Goal: Transaction & Acquisition: Purchase product/service

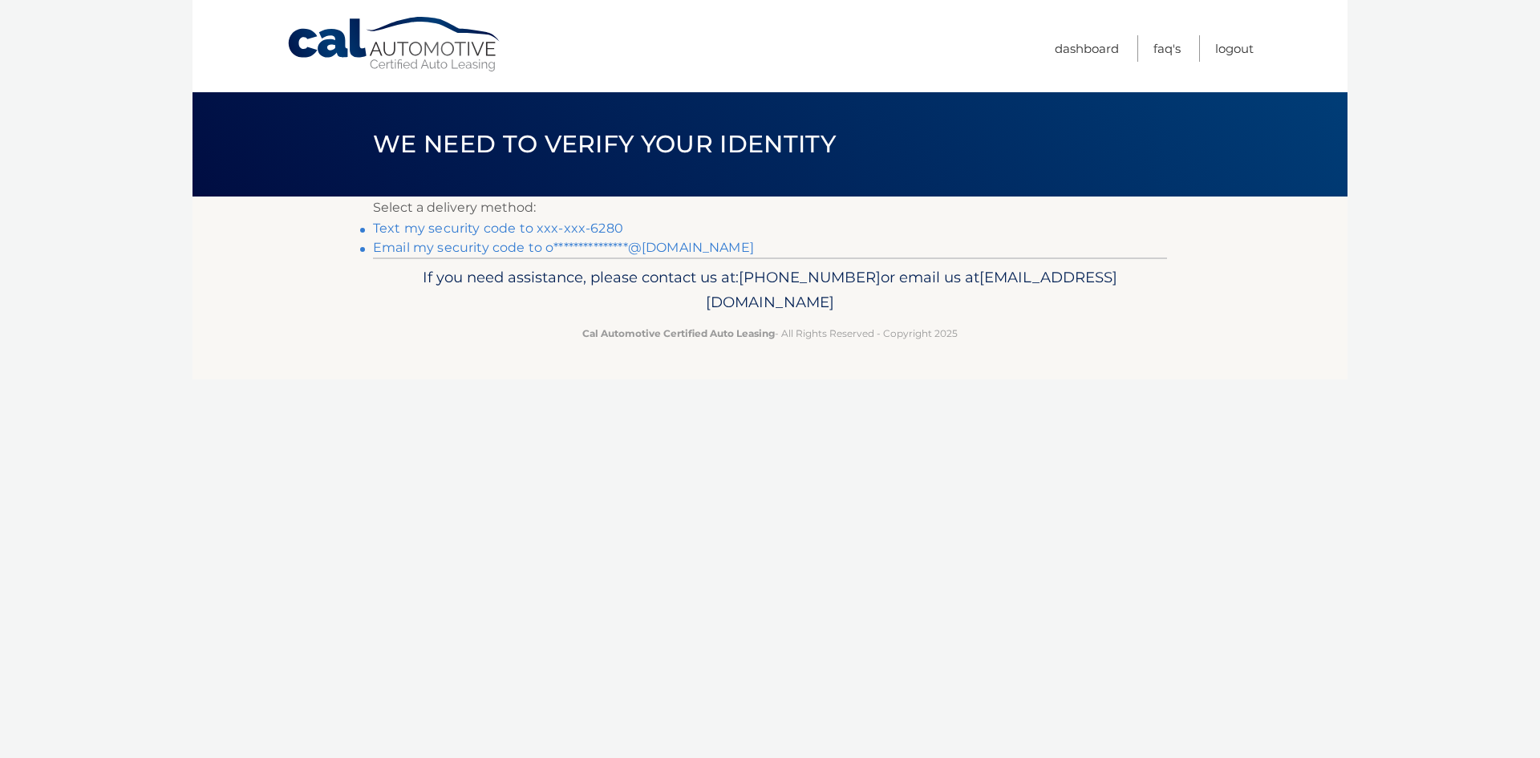
click at [532, 228] on link "Text my security code to xxx-xxx-6280" at bounding box center [498, 228] width 250 height 15
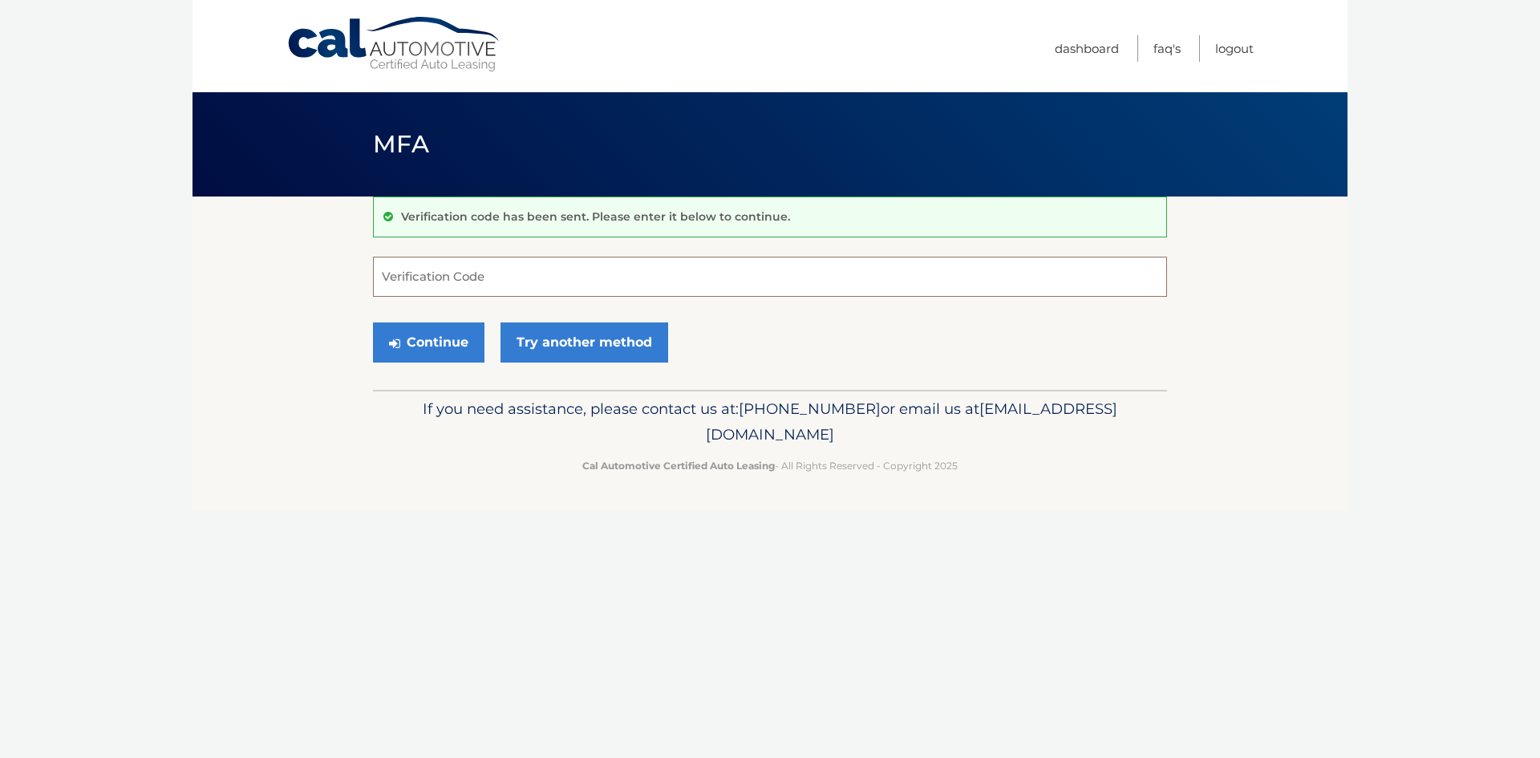
click at [554, 268] on input "Verification Code" at bounding box center [770, 277] width 794 height 40
click at [712, 281] on input "Verification Code" at bounding box center [770, 277] width 794 height 40
click at [589, 290] on input "Verification Code" at bounding box center [770, 277] width 794 height 40
type input "692487"
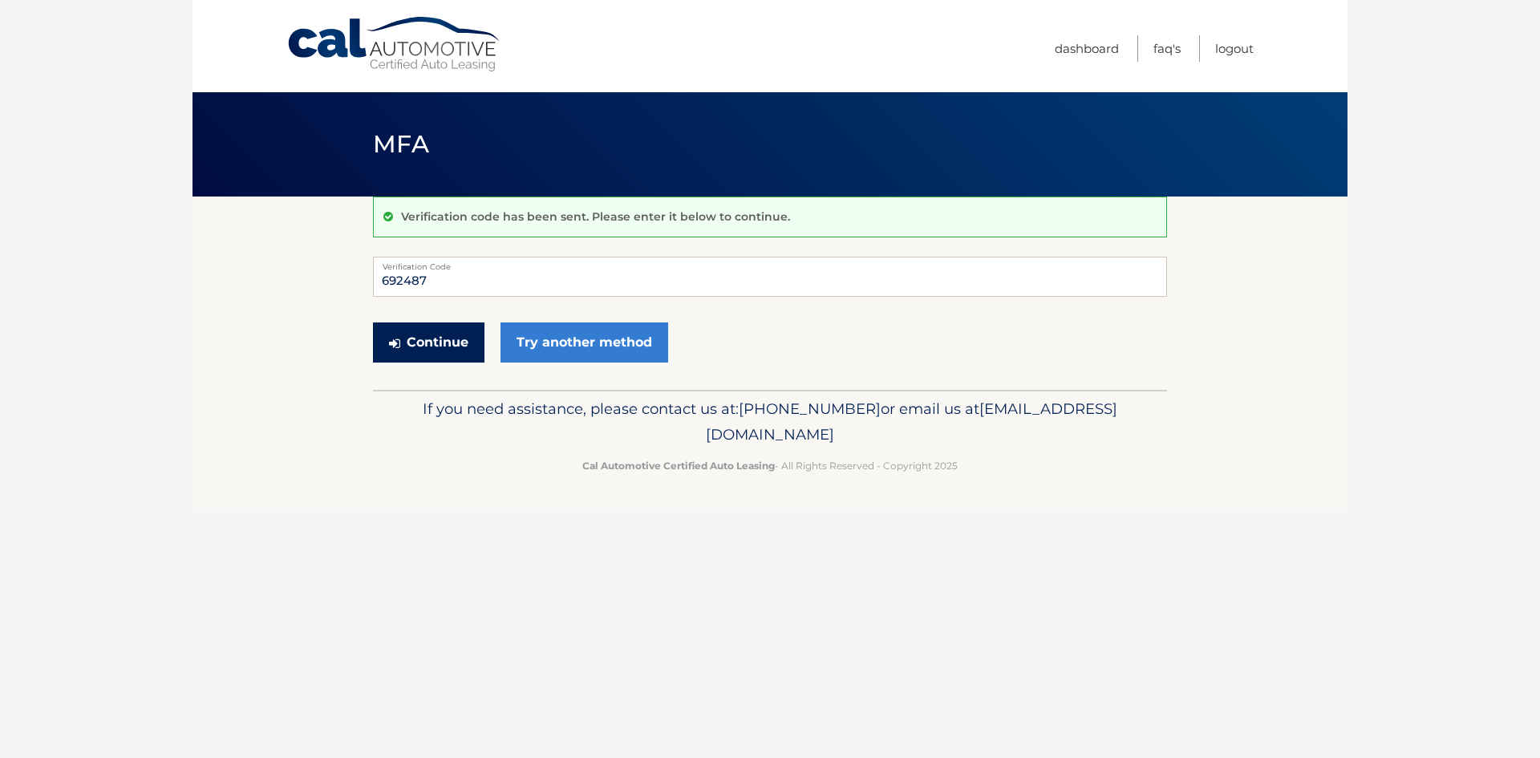
click at [443, 351] on button "Continue" at bounding box center [428, 342] width 111 height 40
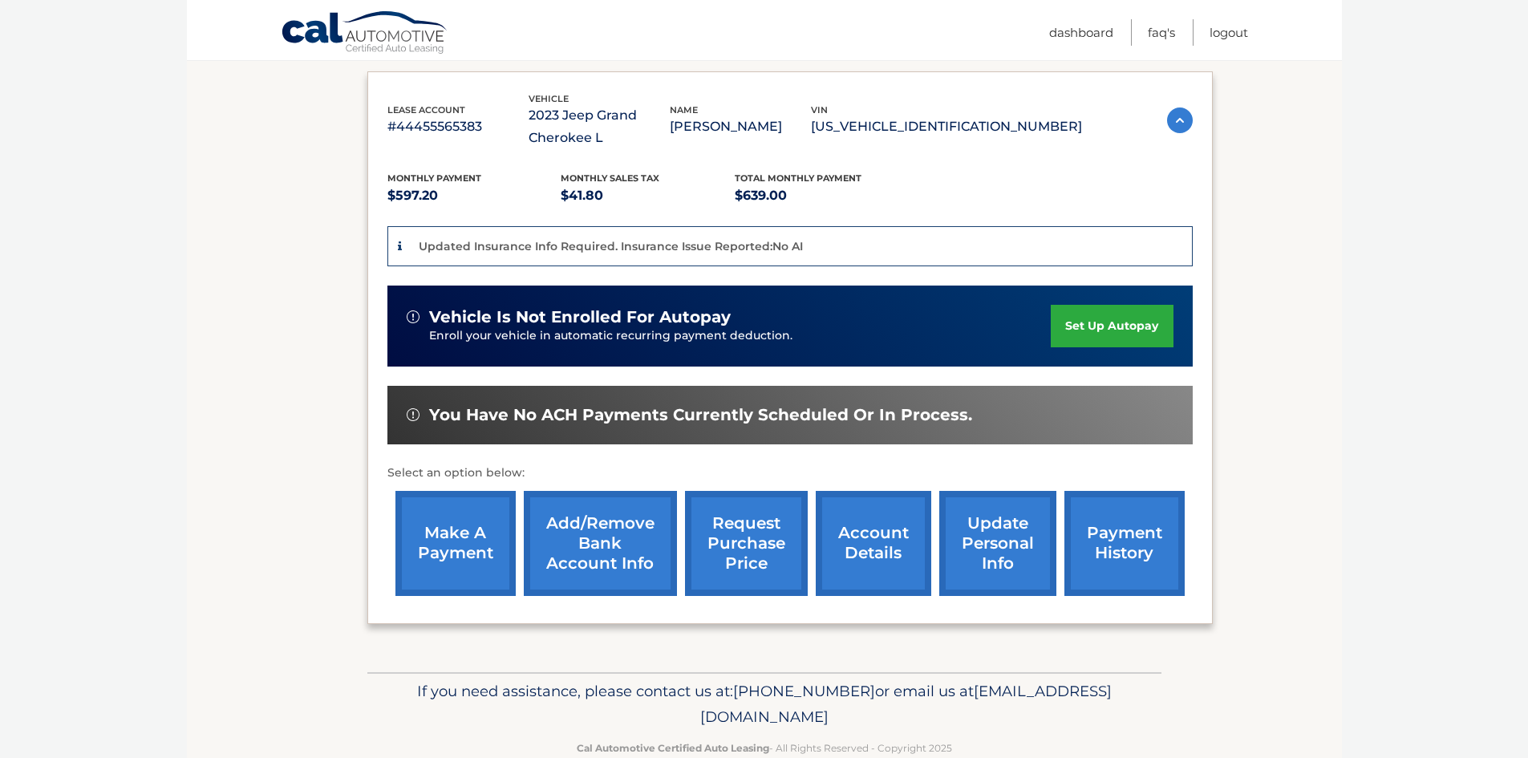
scroll to position [297, 0]
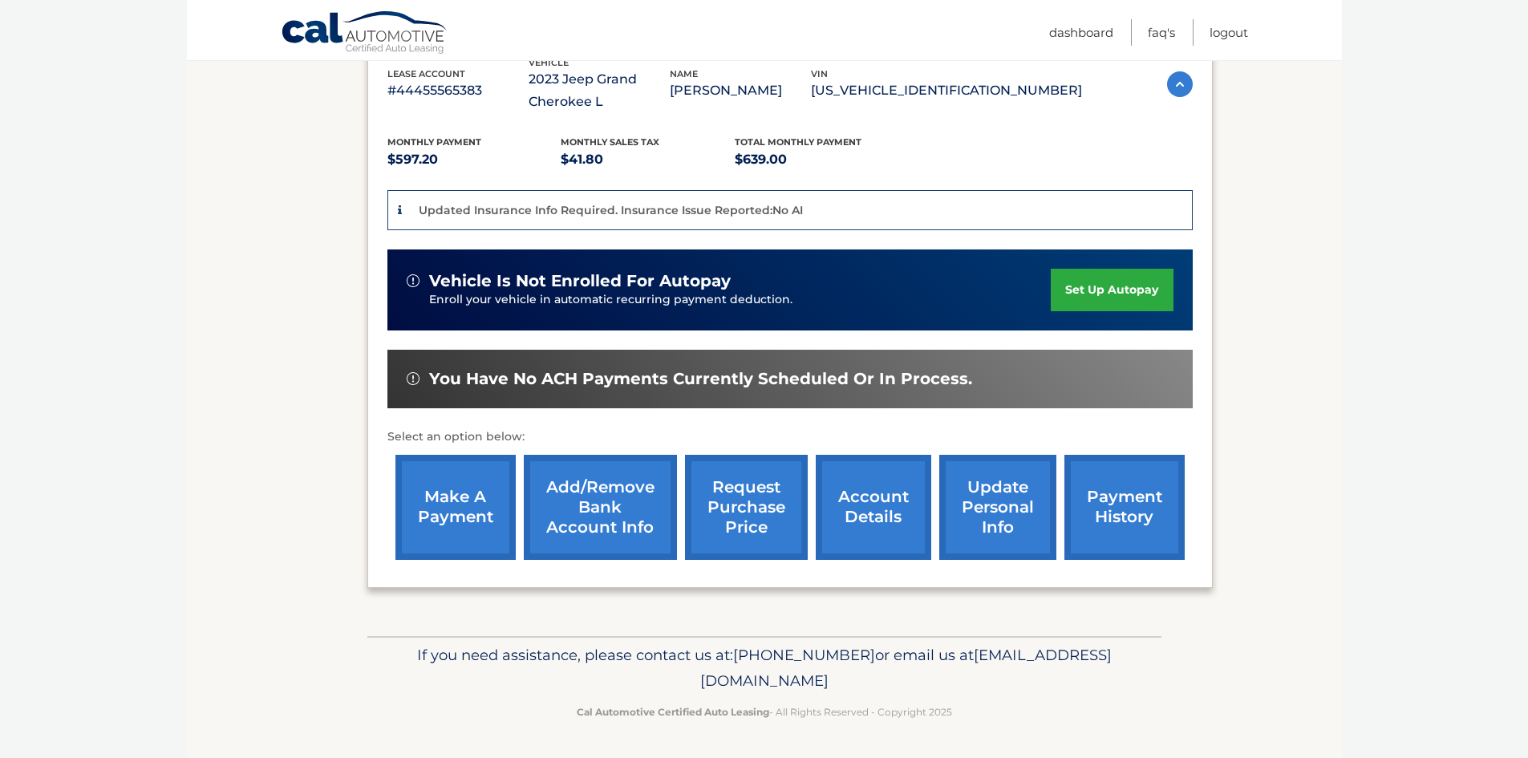
click at [472, 496] on link "make a payment" at bounding box center [455, 507] width 120 height 105
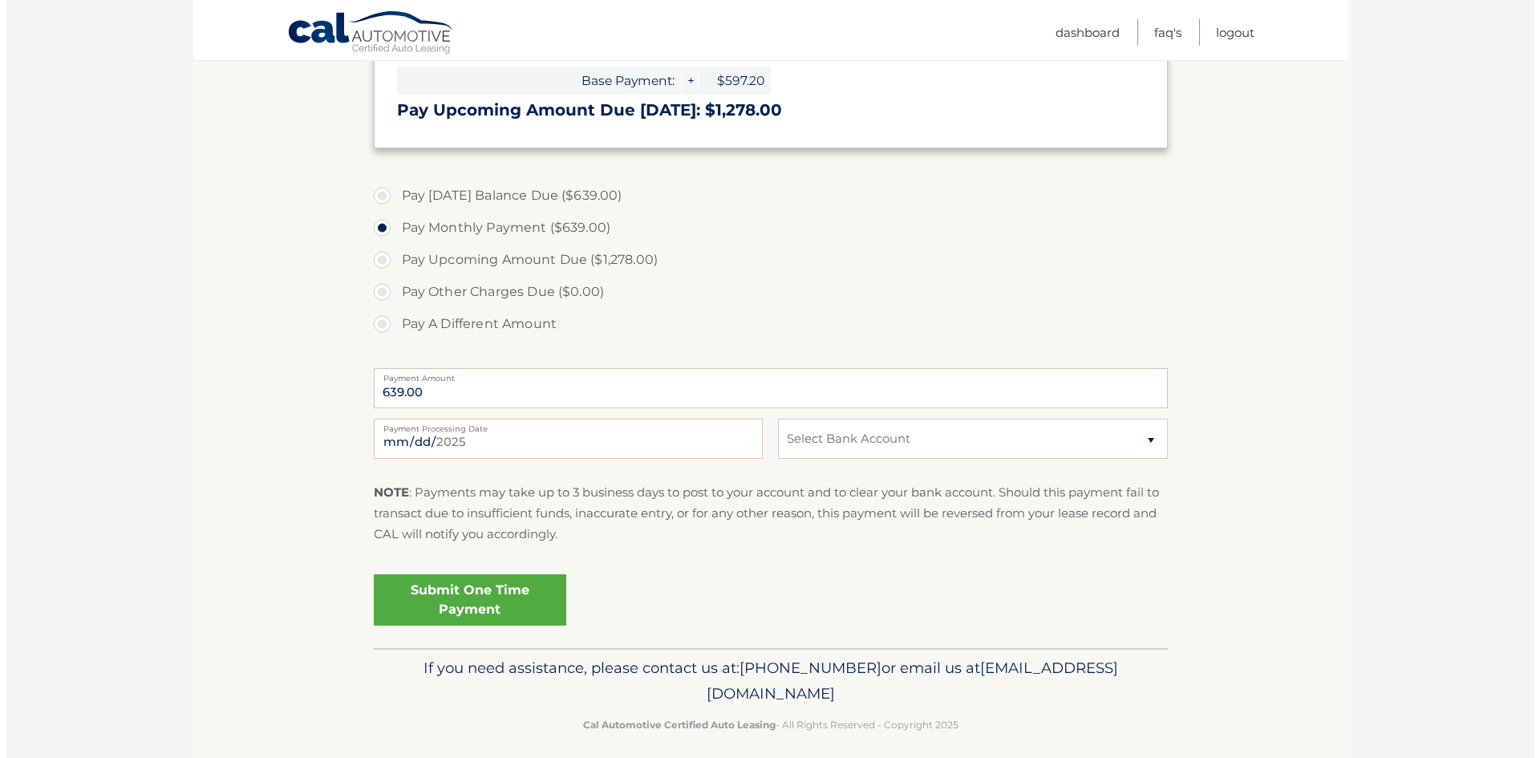
scroll to position [496, 0]
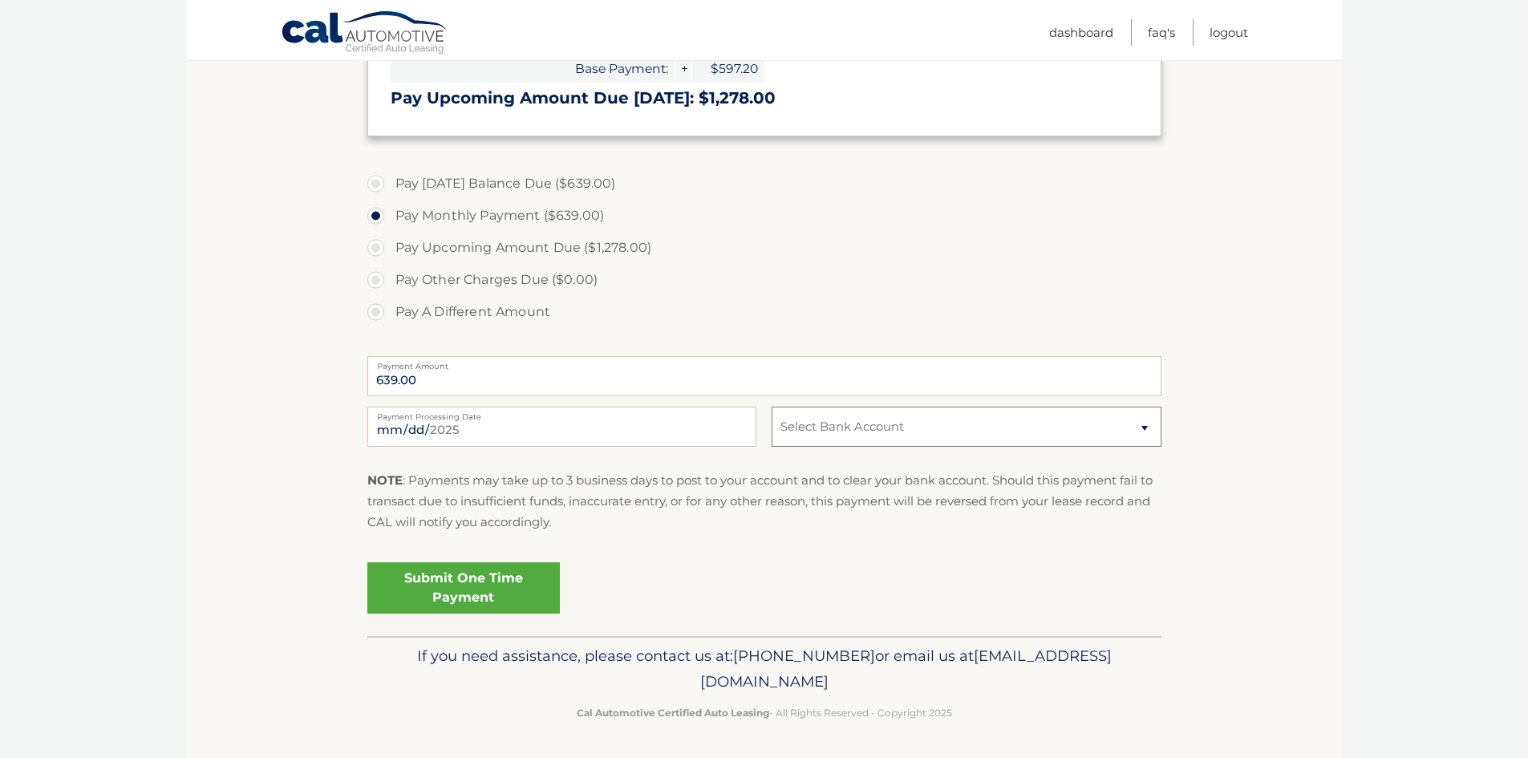
click at [844, 411] on select "Select Bank Account Checking JPMORGAN CHASE BANK, NA *****9330 Checking JPMORGA…" at bounding box center [965, 427] width 389 height 40
select select "Y2M1ZGVmMjEtMjlkNy00ODg5LTk2NWYtMjkzMjAxOWIxNDM1"
click at [771, 407] on select "Select Bank Account Checking JPMORGAN CHASE BANK, NA *****9330 Checking JPMORGA…" at bounding box center [965, 427] width 389 height 40
click at [461, 585] on link "Submit One Time Payment" at bounding box center [463, 587] width 192 height 51
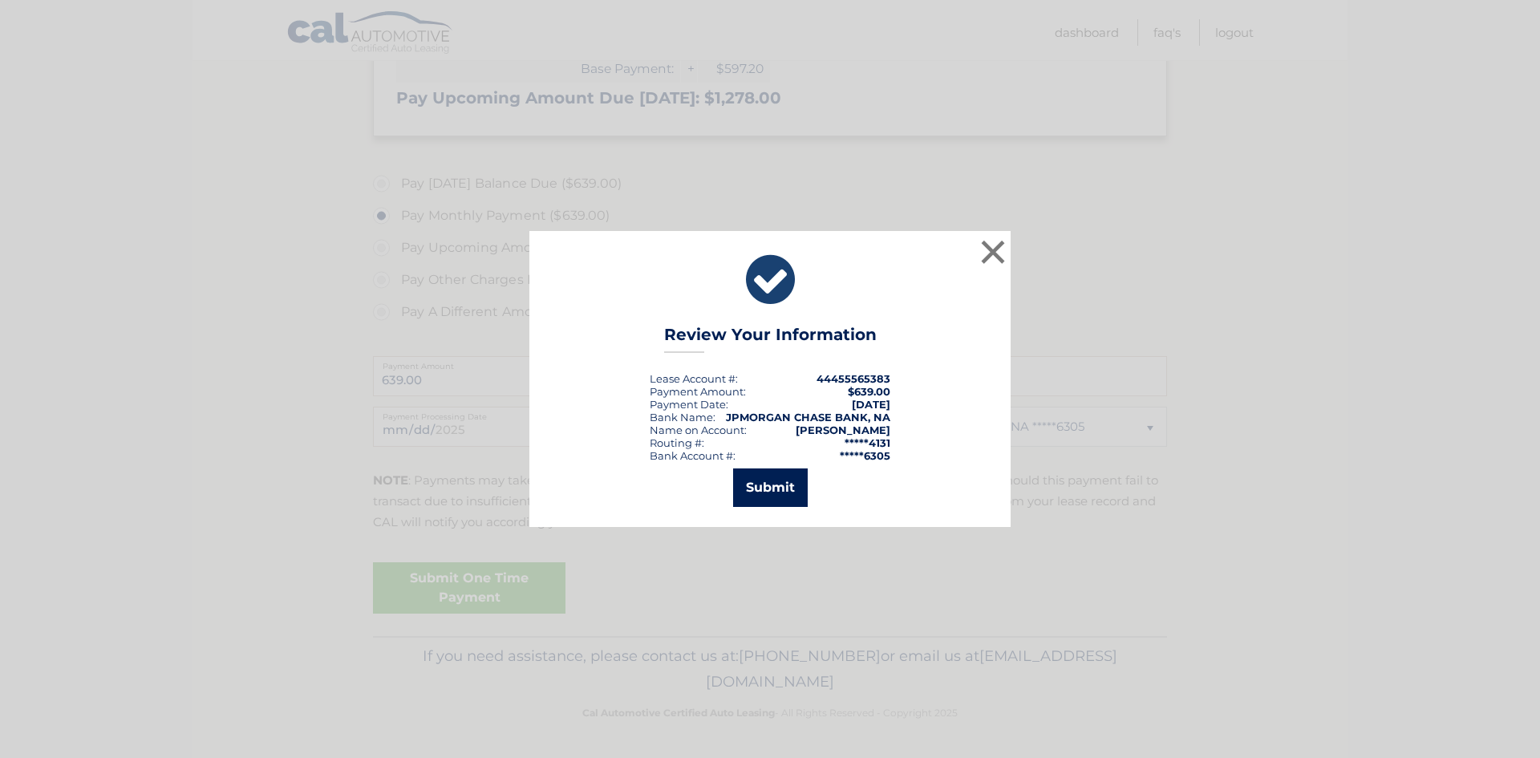
click at [768, 490] on button "Submit" at bounding box center [770, 487] width 75 height 38
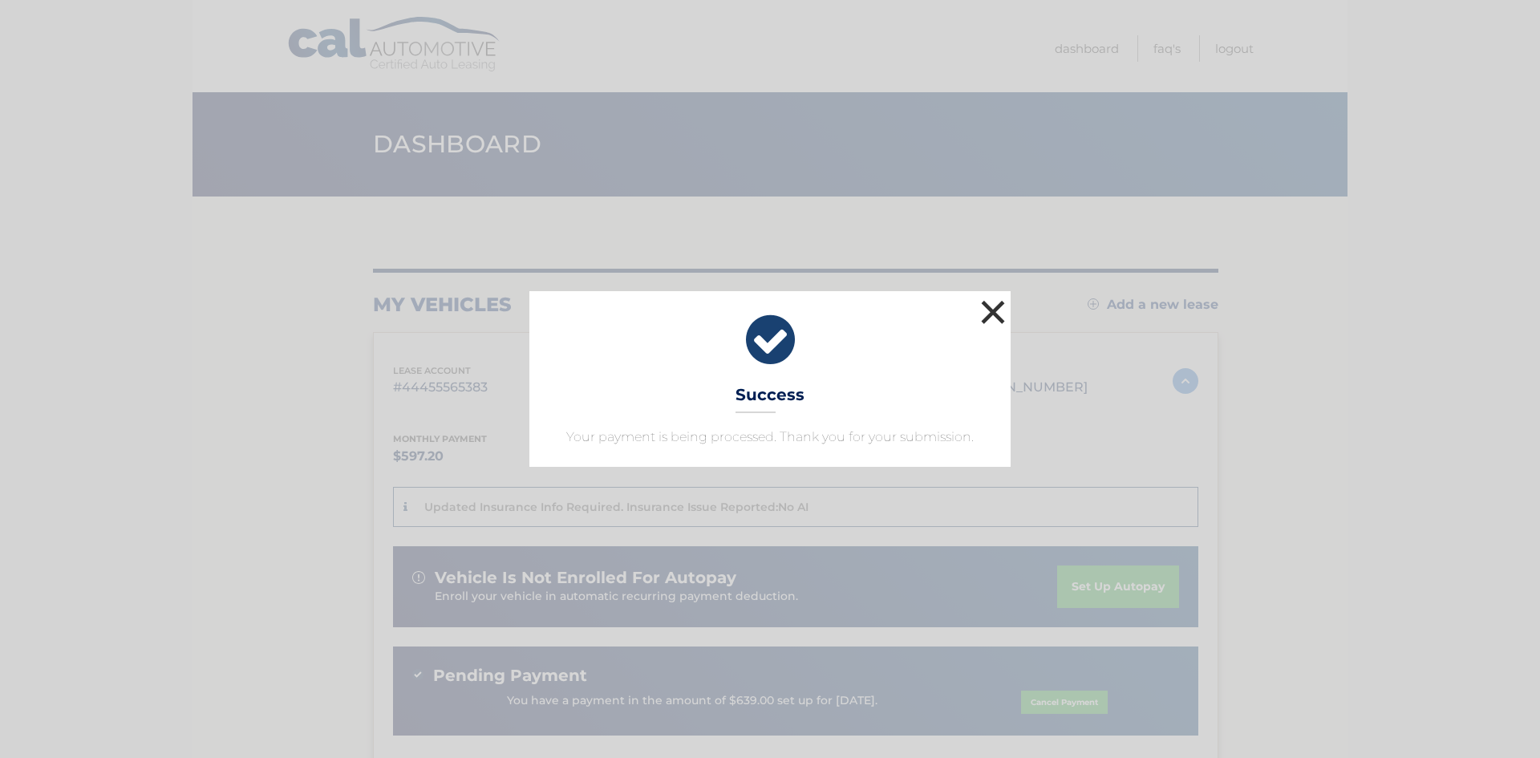
click at [983, 321] on button "×" at bounding box center [993, 312] width 32 height 32
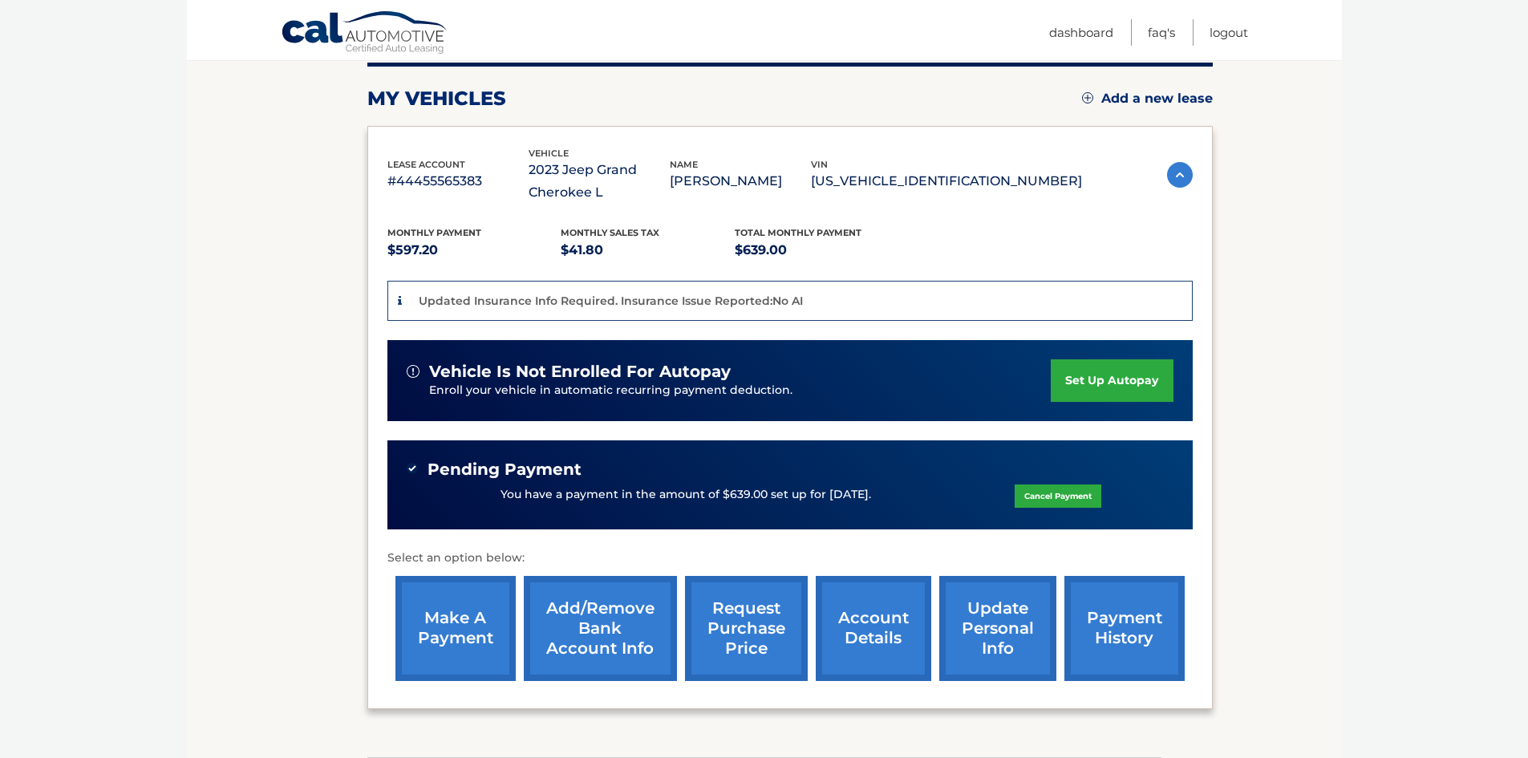
scroll to position [167, 0]
